Goal: Transaction & Acquisition: Purchase product/service

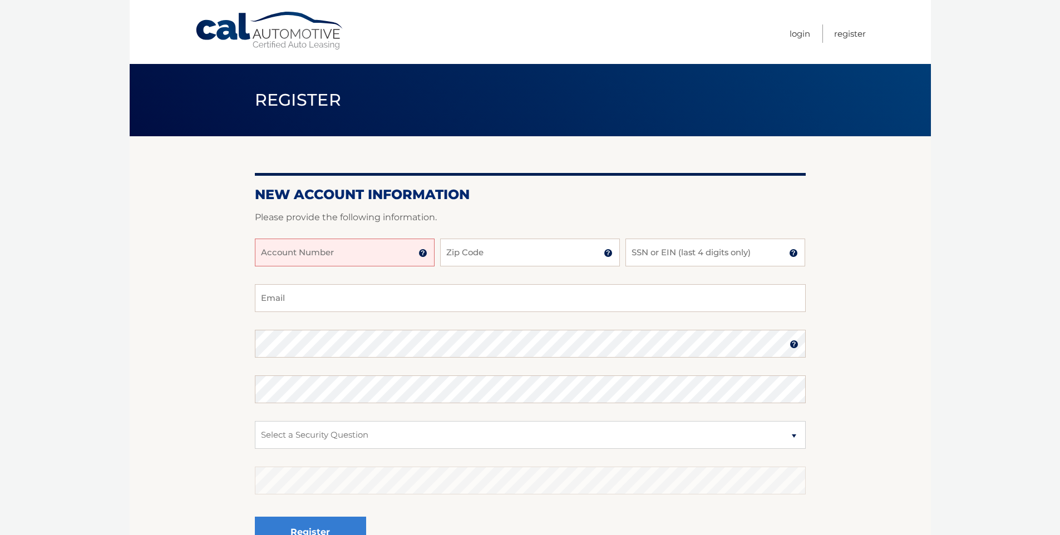
click at [320, 257] on input "Account Number" at bounding box center [345, 253] width 180 height 28
type input "44456005515"
click at [469, 260] on input "Zip Code" at bounding box center [530, 253] width 180 height 28
type input "32828"
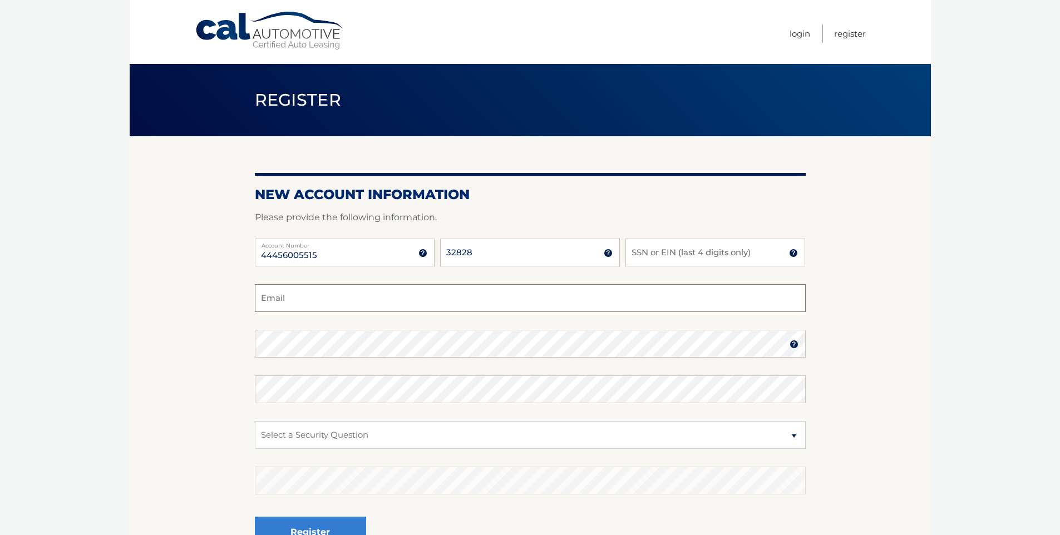
type input "andre@maranata.com.br"
click at [659, 253] on input "SSN or EIN (last 4 digits only)" at bounding box center [715, 253] width 180 height 28
type input "5832"
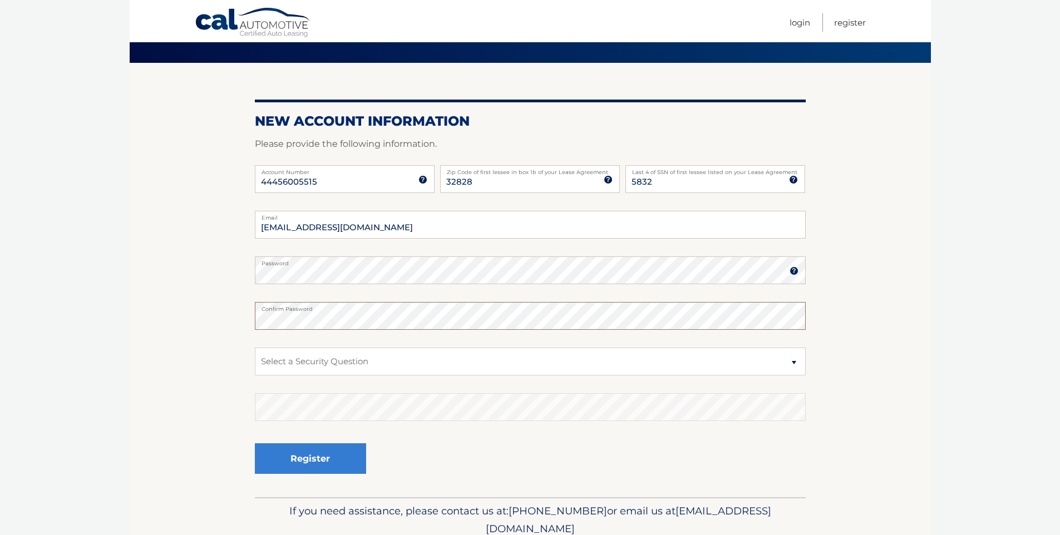
scroll to position [74, 0]
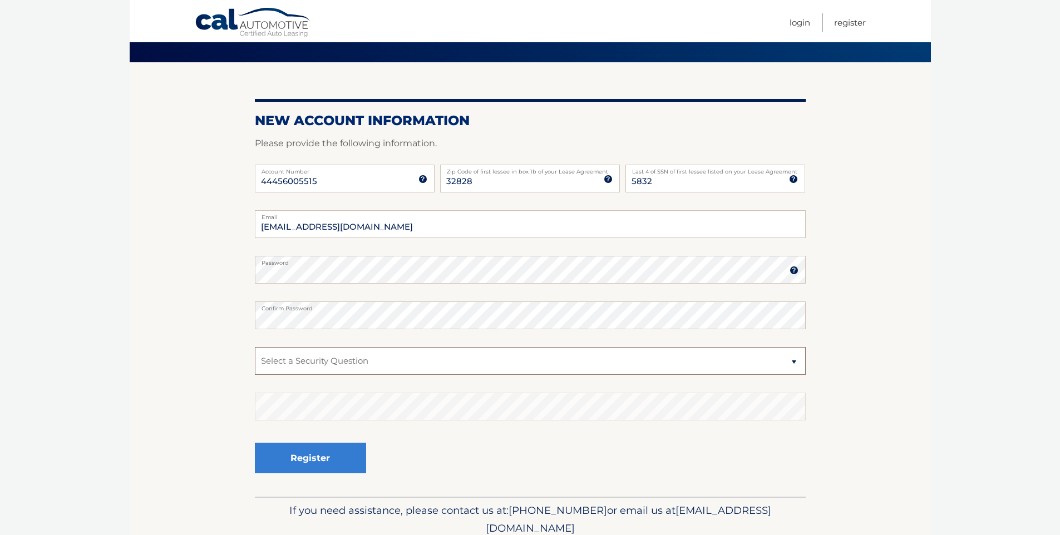
click at [308, 369] on select "Select a Security Question What was the name of your elementary school? What is…" at bounding box center [530, 361] width 551 height 28
select select "2"
click at [255, 347] on select "Select a Security Question What was the name of your elementary school? What is…" at bounding box center [530, 361] width 551 height 28
click at [317, 464] on button "Register" at bounding box center [310, 458] width 111 height 31
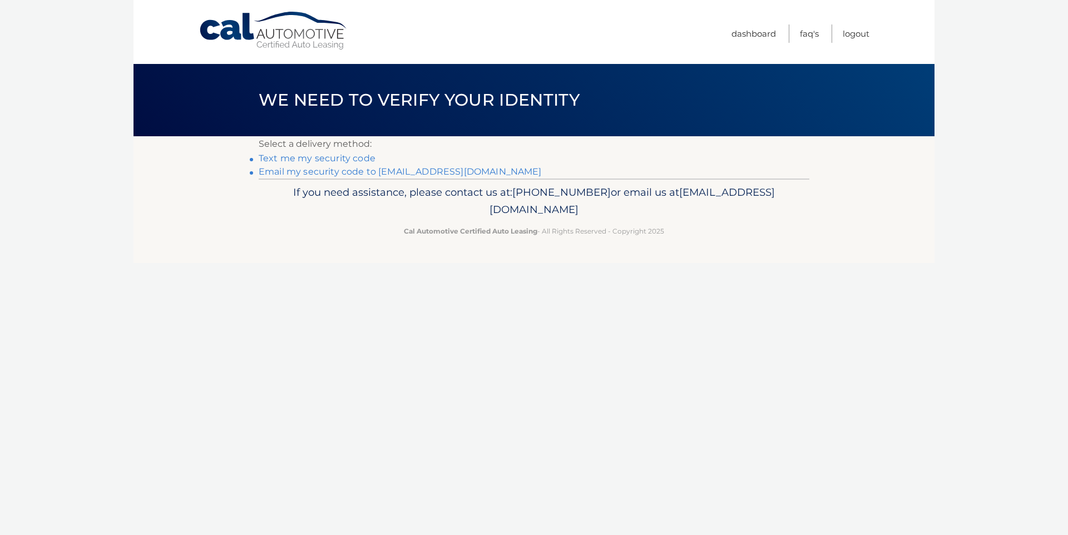
scroll to position [809, 0]
click at [320, 157] on link "Text me my security code" at bounding box center [317, 158] width 117 height 11
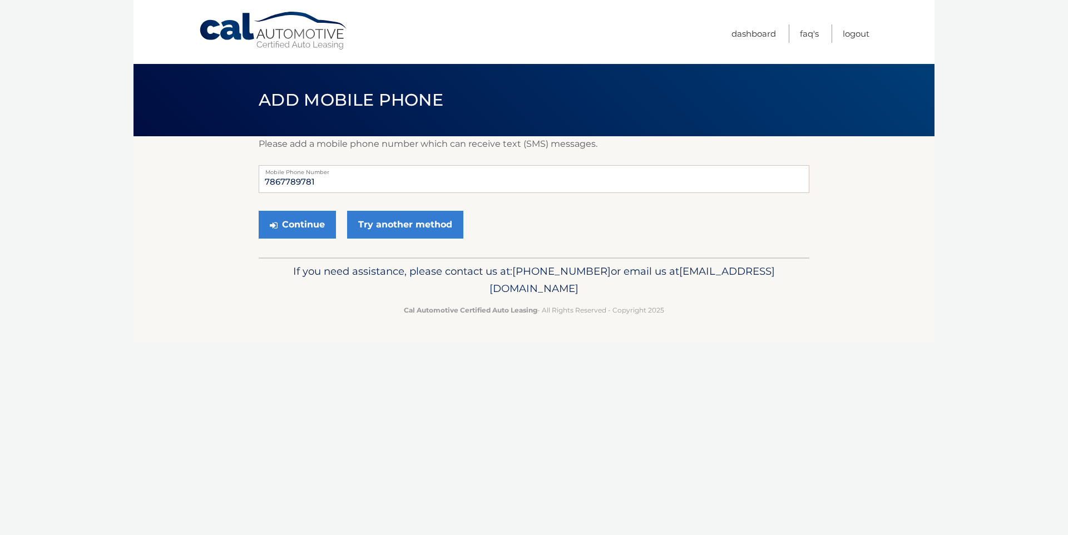
scroll to position [809, 0]
click at [295, 230] on button "Continue" at bounding box center [297, 225] width 77 height 28
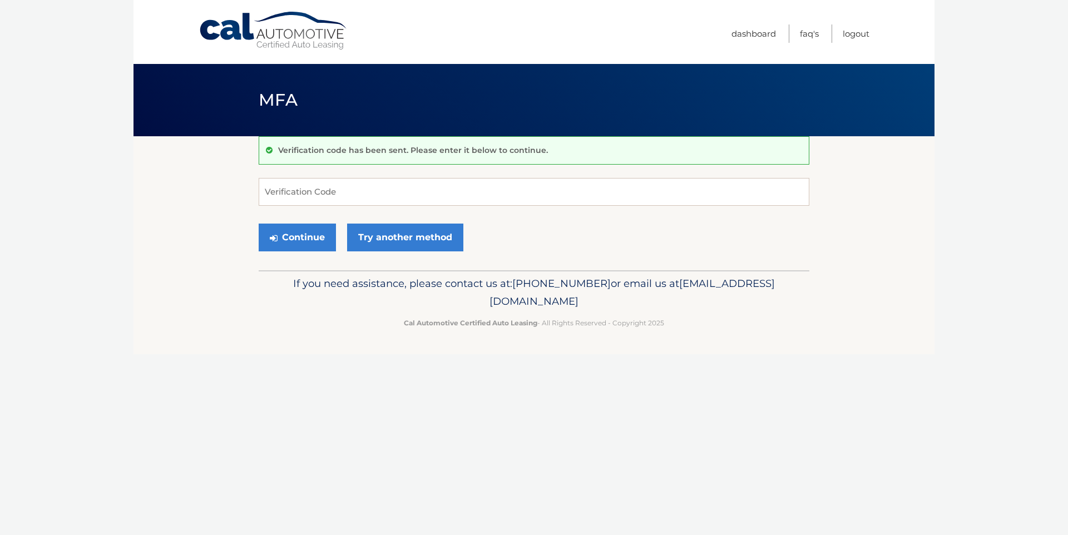
scroll to position [809, 0]
click at [295, 195] on input "Verification Code" at bounding box center [534, 192] width 551 height 28
type input "319995"
click at [303, 235] on button "Continue" at bounding box center [297, 238] width 77 height 28
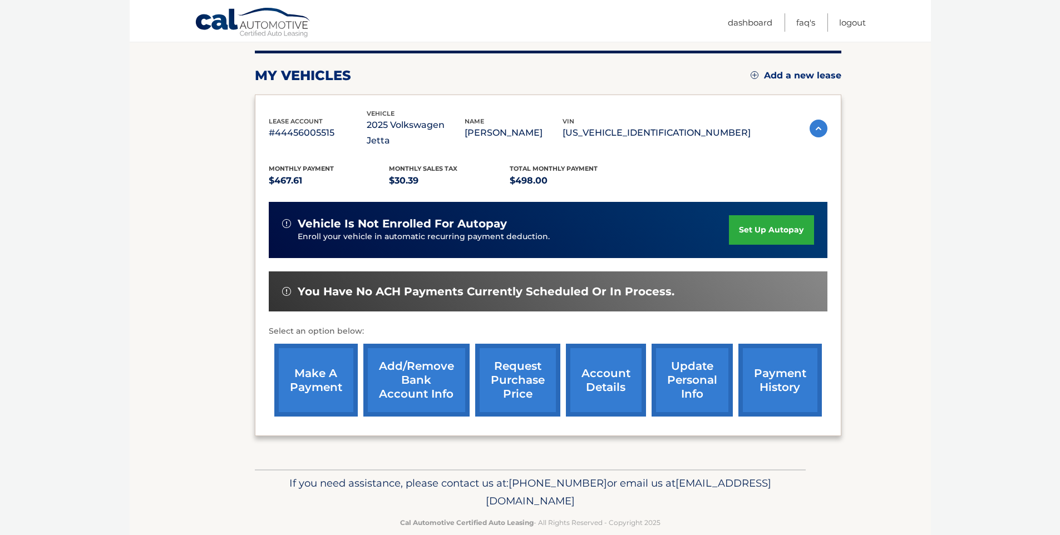
scroll to position [139, 0]
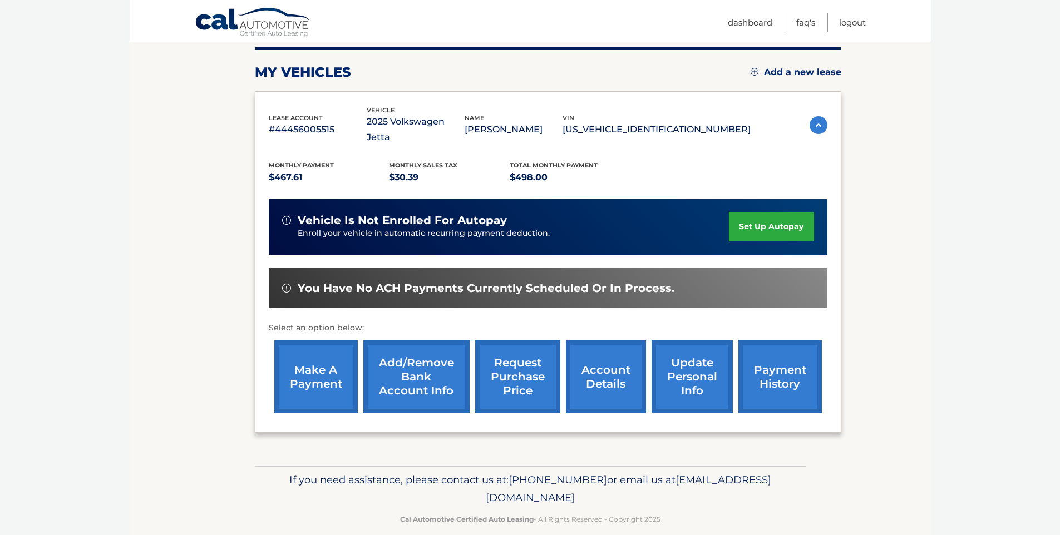
click at [314, 368] on link "make a payment" at bounding box center [315, 377] width 83 height 73
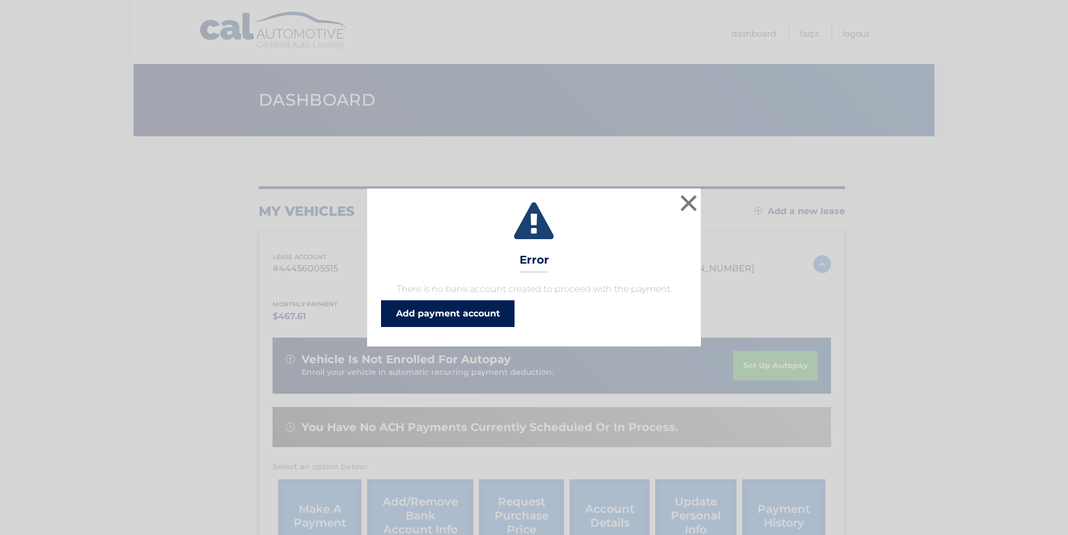
scroll to position [809, 0]
click at [441, 319] on link "Add payment account" at bounding box center [448, 313] width 134 height 27
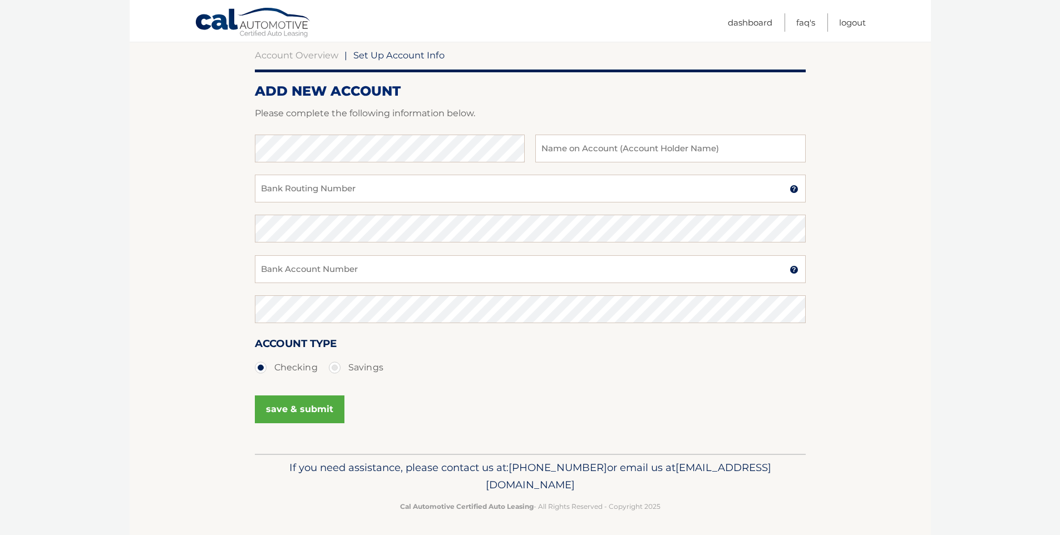
scroll to position [110, 0]
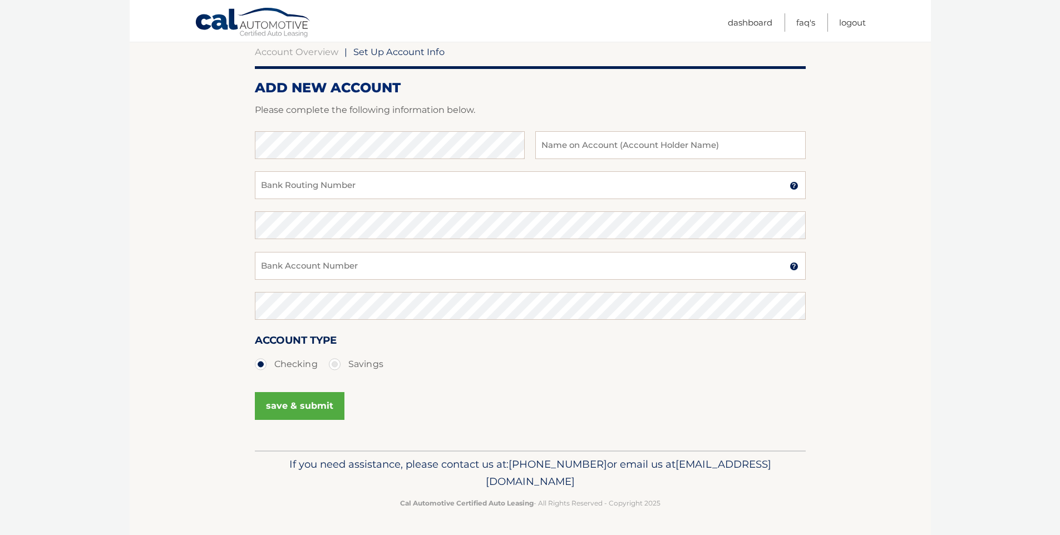
click at [300, 410] on button "save & submit" at bounding box center [300, 406] width 90 height 28
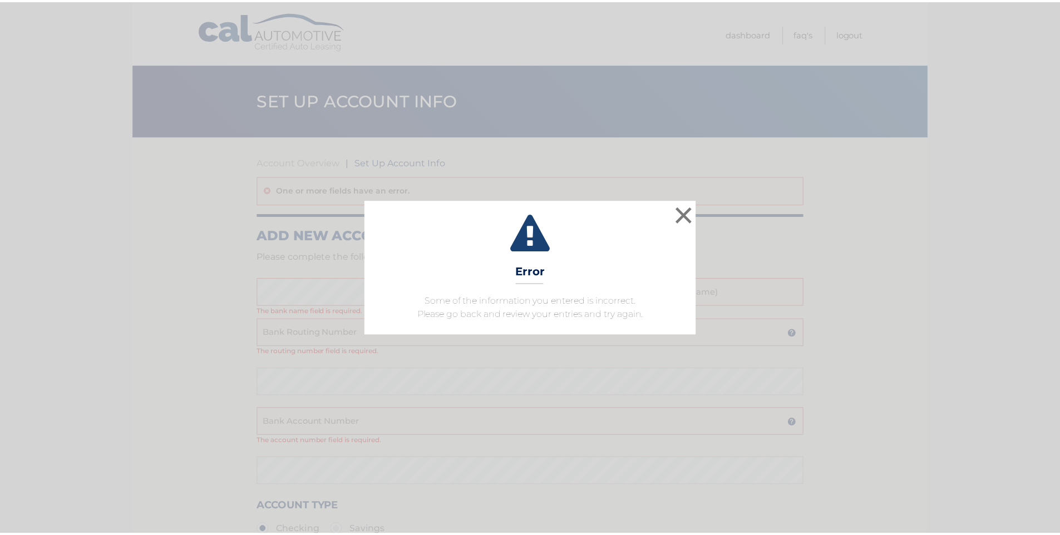
scroll to position [809, 0]
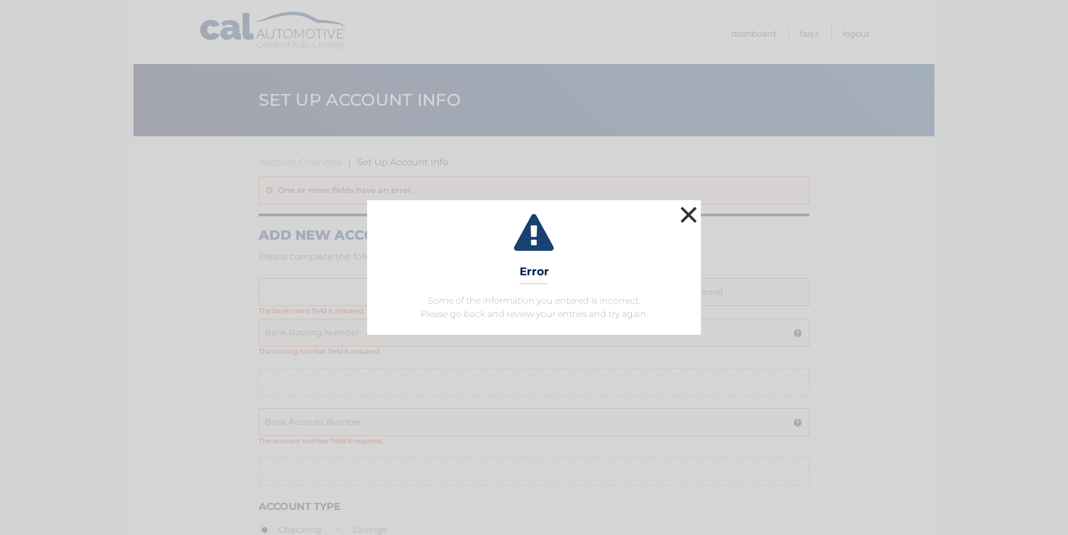
click at [690, 215] on button "×" at bounding box center [689, 215] width 22 height 22
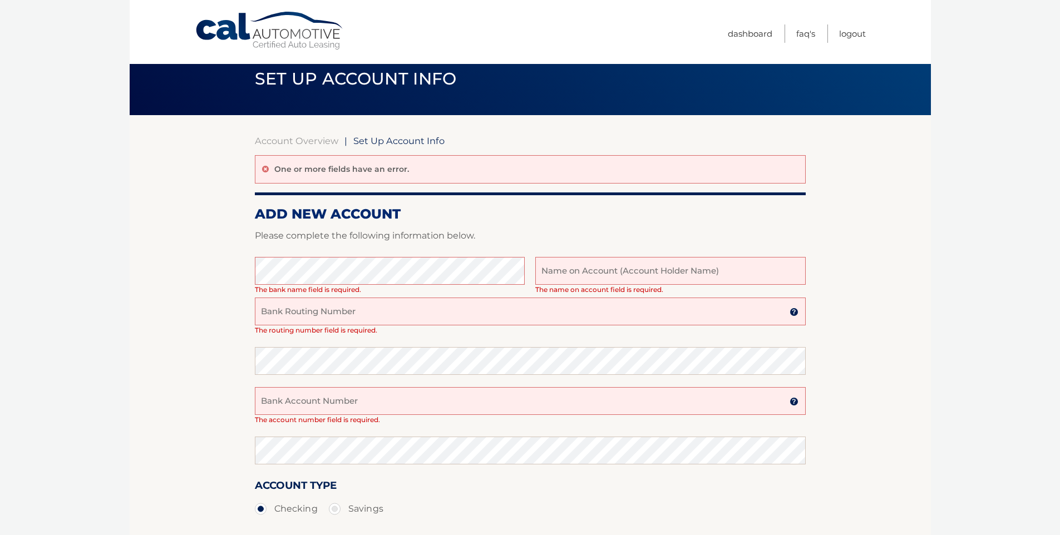
scroll to position [22, 0]
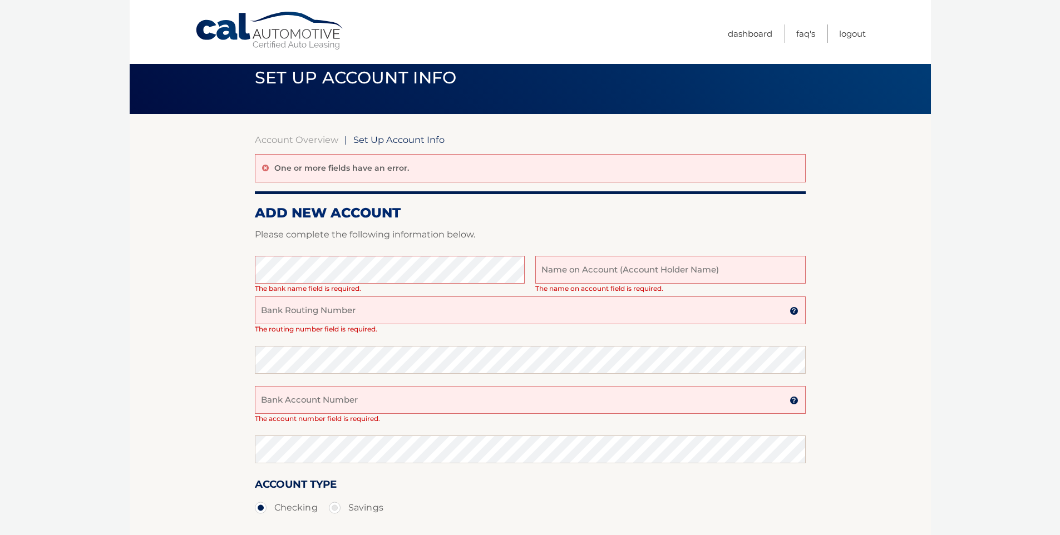
click at [591, 270] on input "text" at bounding box center [670, 270] width 270 height 28
type input "Andre Bettini"
click at [328, 304] on input "Bank Routing Number" at bounding box center [530, 311] width 551 height 28
type input "063100277"
click at [629, 271] on input "Andre Bettini" at bounding box center [670, 270] width 270 height 28
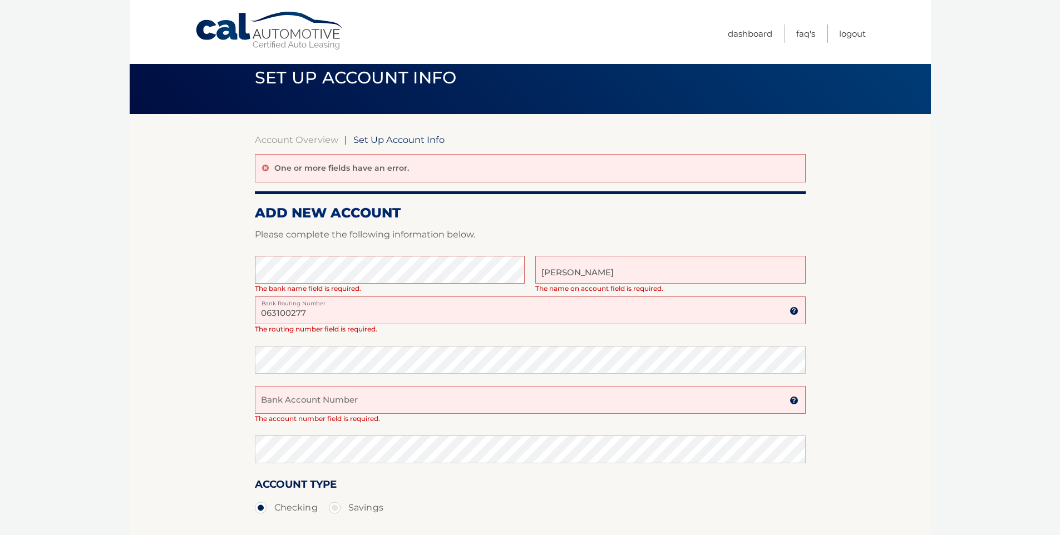
click at [334, 317] on input "063100277" at bounding box center [530, 311] width 551 height 28
click at [793, 311] on img at bounding box center [794, 311] width 9 height 9
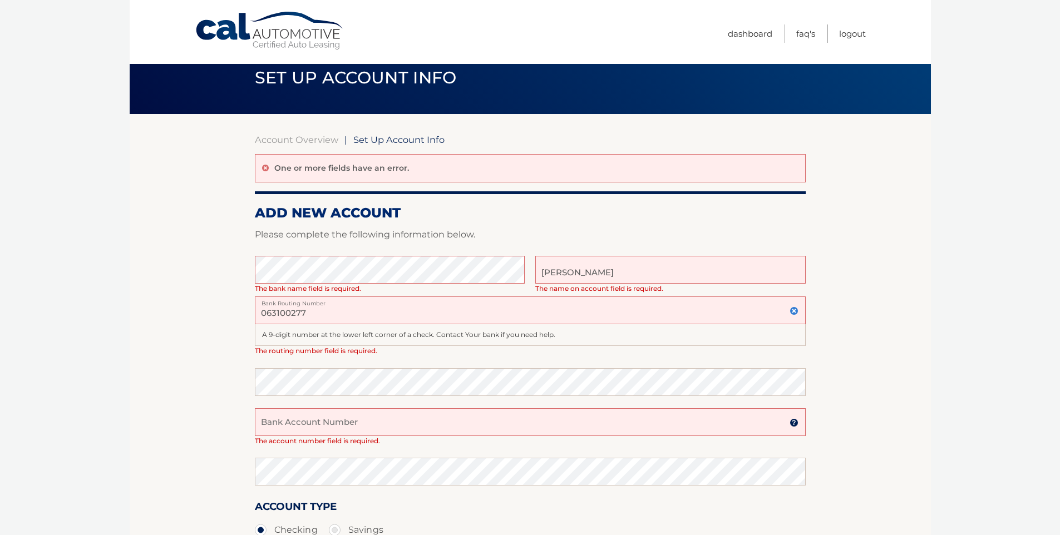
click at [793, 311] on img at bounding box center [794, 311] width 9 height 9
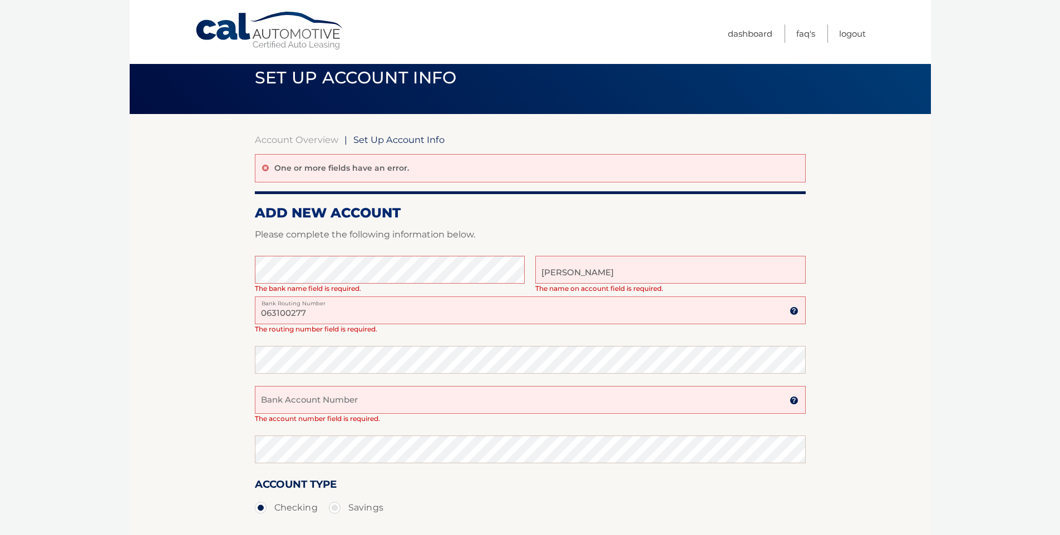
click at [796, 312] on img at bounding box center [794, 311] width 9 height 9
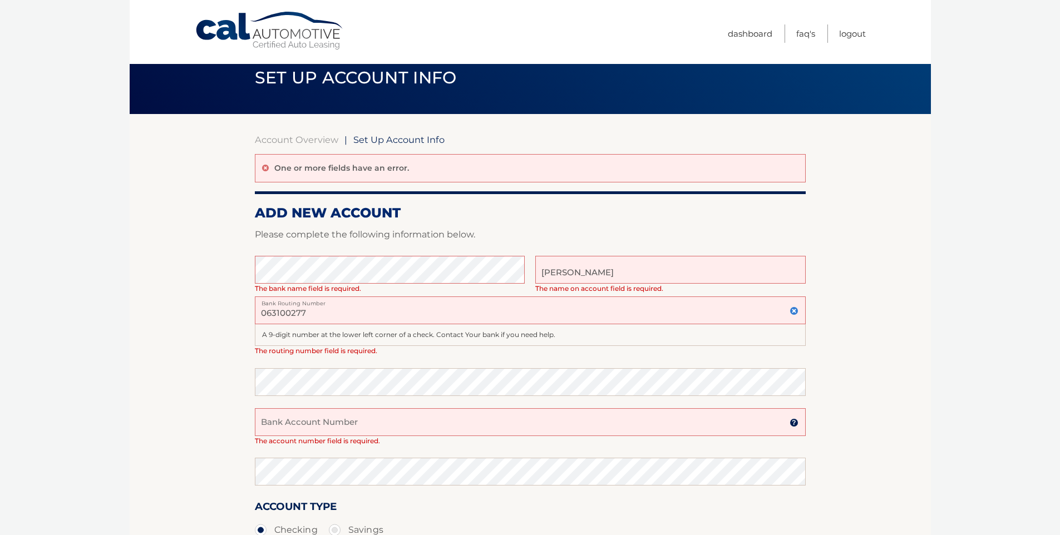
click at [796, 311] on img at bounding box center [794, 311] width 9 height 9
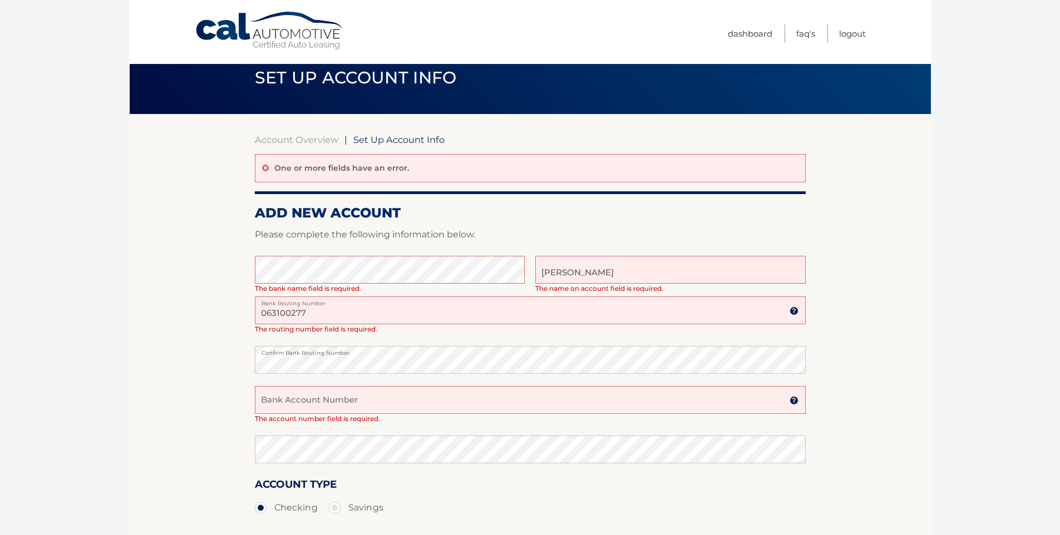
click at [287, 401] on input "Bank Account Number" at bounding box center [530, 400] width 551 height 28
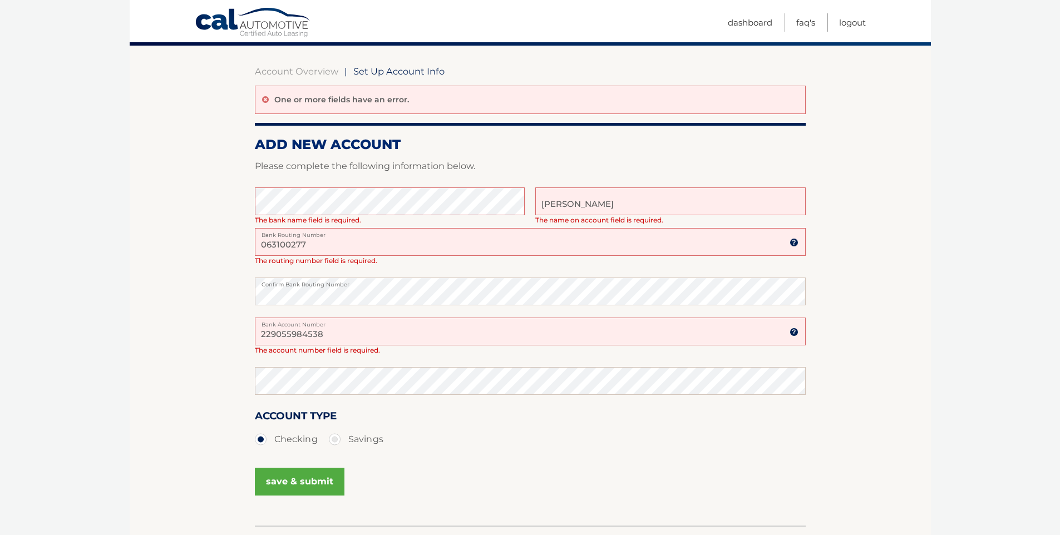
scroll to position [111, 0]
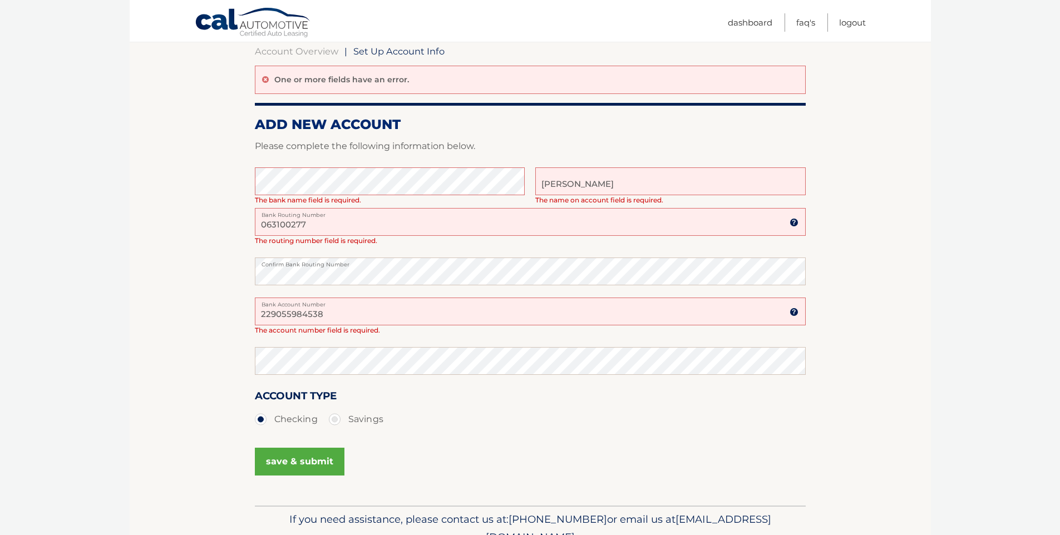
type input "229055984538"
click at [297, 469] on button "save & submit" at bounding box center [300, 462] width 90 height 28
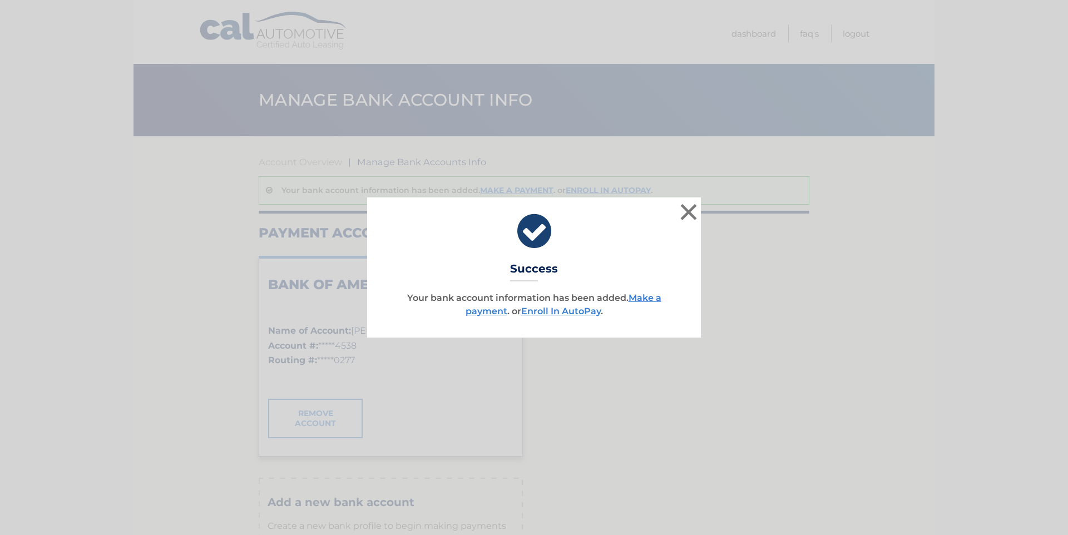
scroll to position [809, 0]
click at [486, 312] on link "Make a payment" at bounding box center [564, 305] width 196 height 24
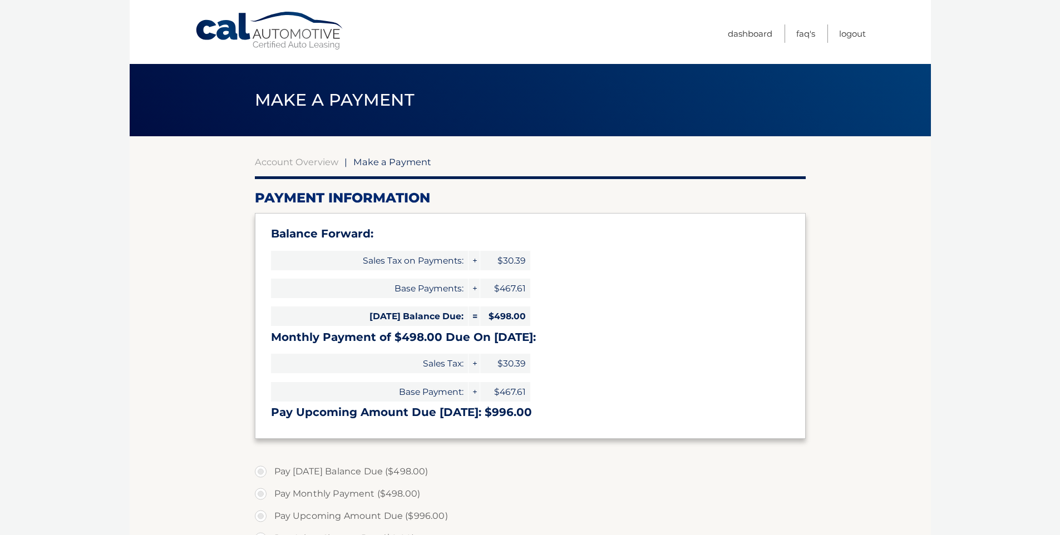
select select "MzZiYjRmNWMtZDMzYy00NGJiLWIzYmMtMWU1YTNlNjFhYjU5"
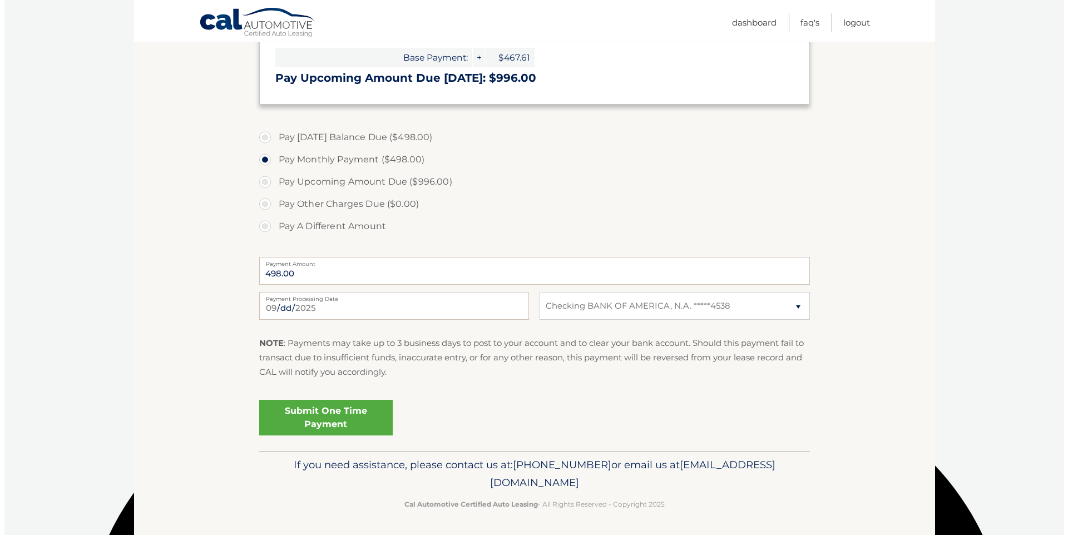
scroll to position [335, 0]
click at [322, 420] on link "Submit One Time Payment" at bounding box center [322, 418] width 134 height 36
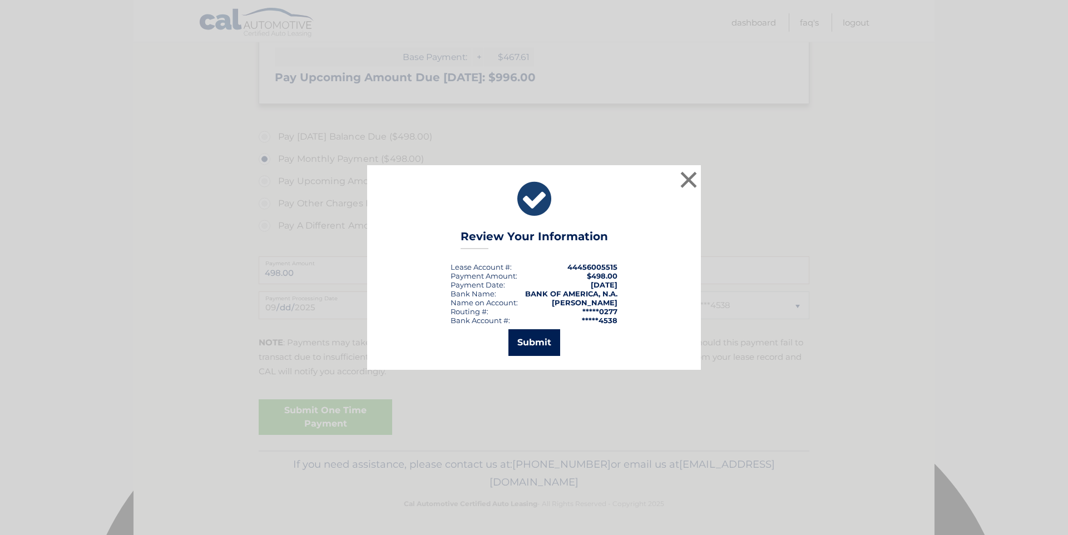
click at [541, 343] on button "Submit" at bounding box center [535, 342] width 52 height 27
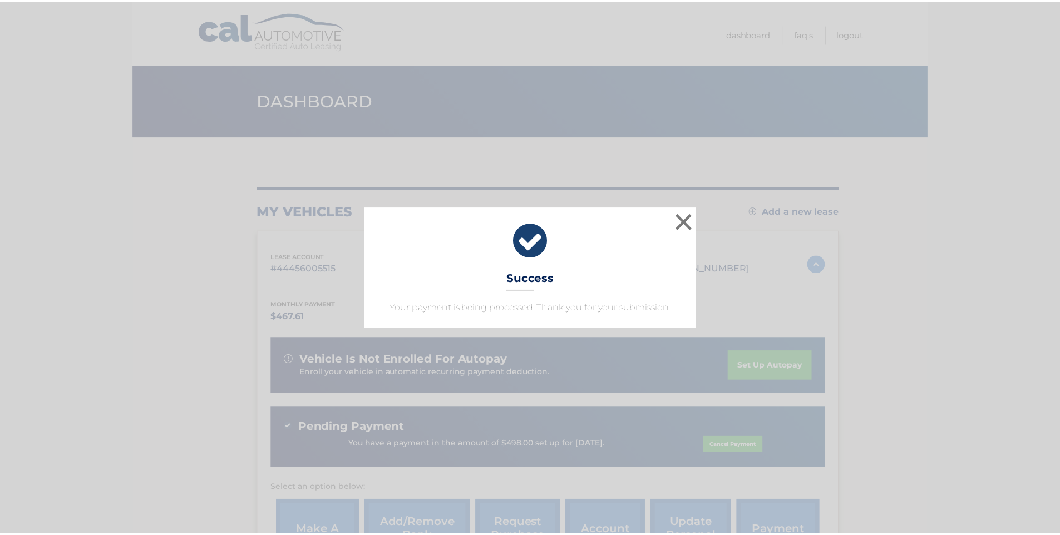
scroll to position [809, 0]
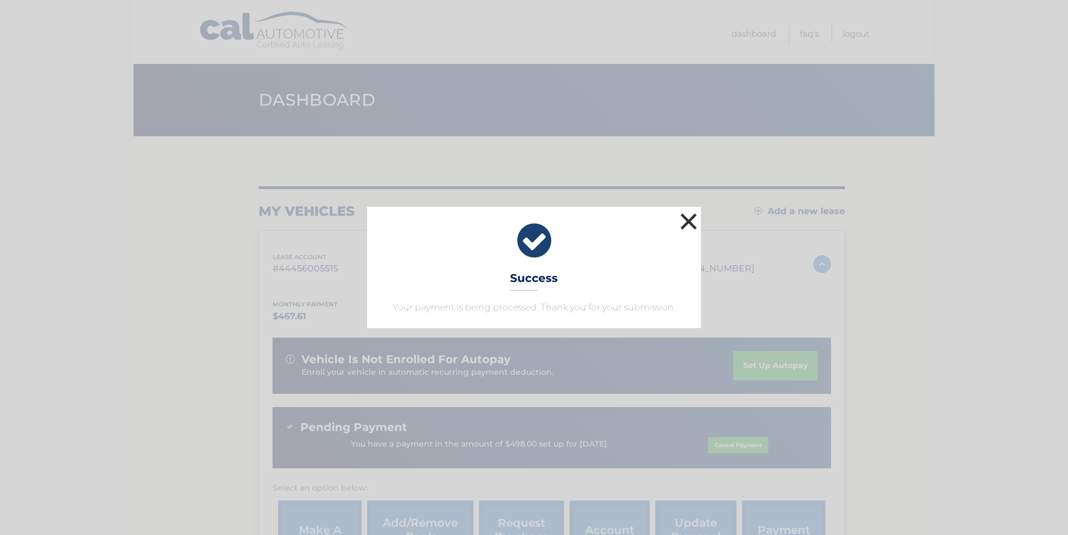
click at [690, 224] on button "×" at bounding box center [689, 221] width 22 height 22
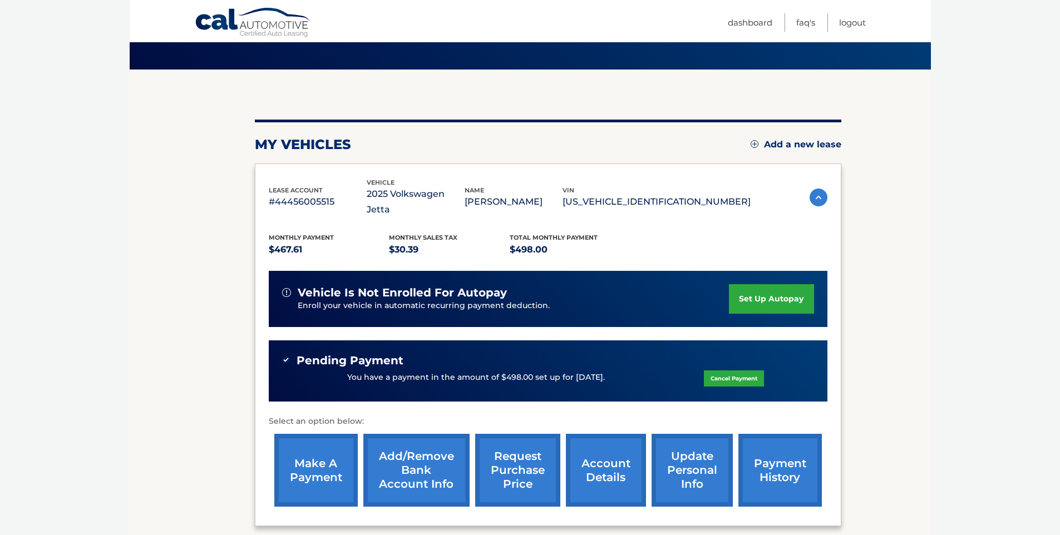
scroll to position [0, 0]
